Goal: Information Seeking & Learning: Learn about a topic

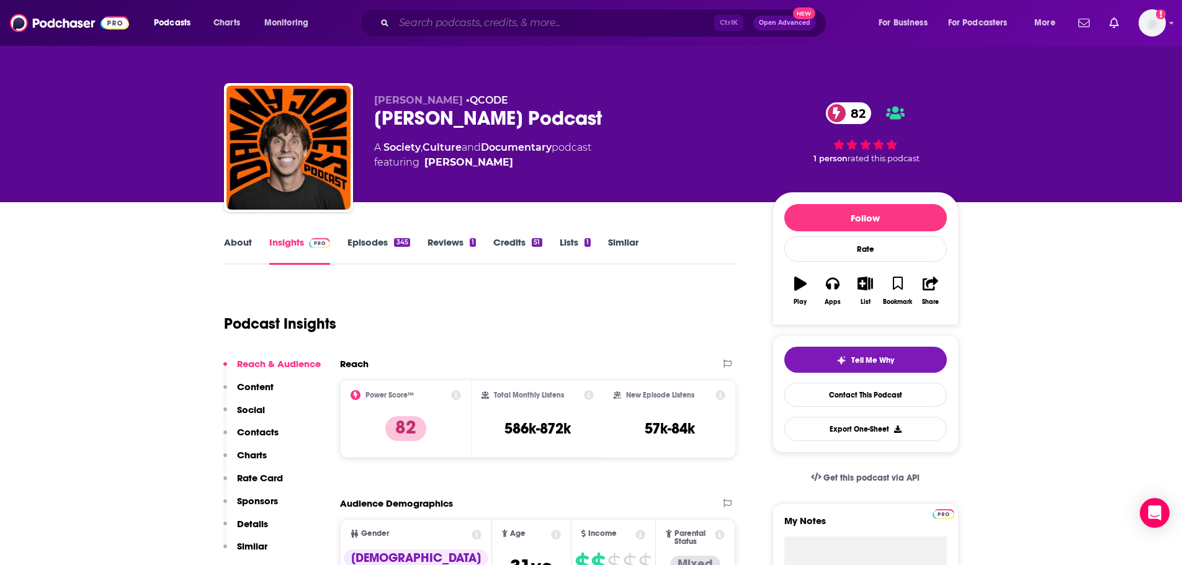
click at [442, 26] on input "Search podcasts, credits, & more..." at bounding box center [554, 23] width 320 height 20
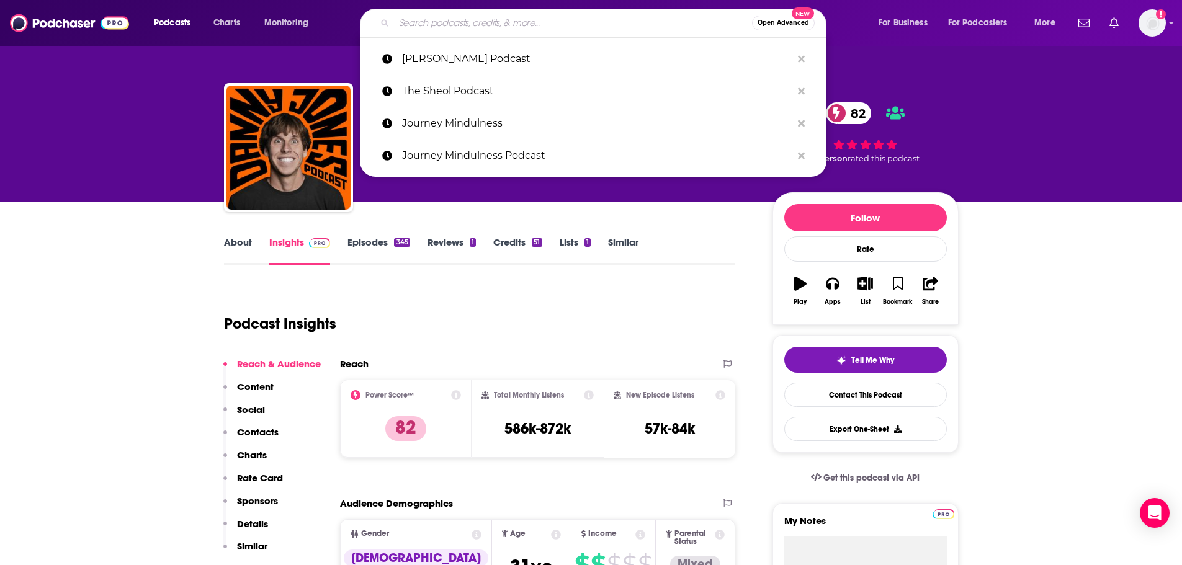
paste input "The Genius Life"
type input "The Genius Life"
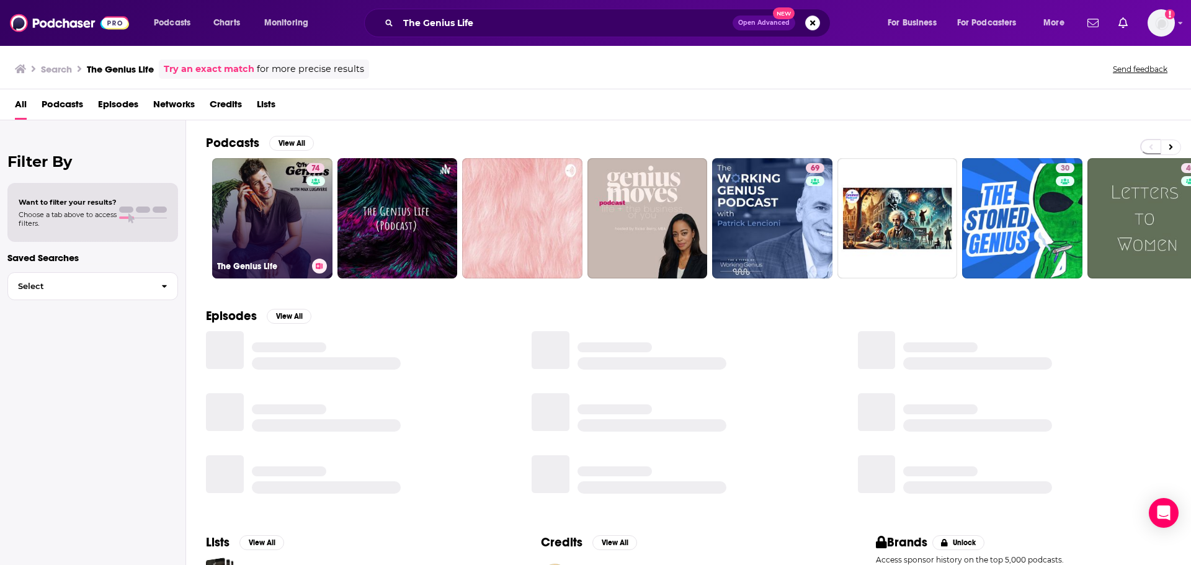
click at [263, 210] on link "74 The Genius Life" at bounding box center [272, 218] width 120 height 120
